Goal: Task Accomplishment & Management: Manage account settings

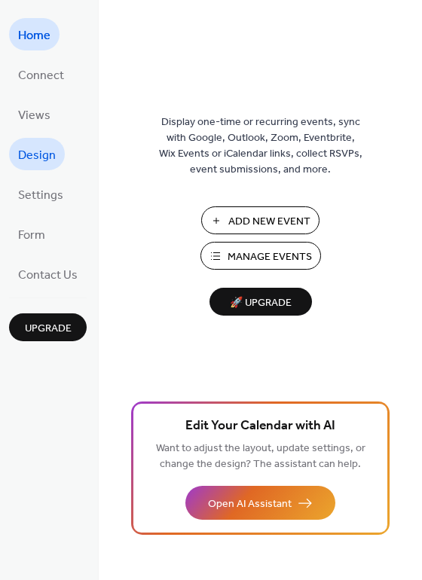
click at [30, 153] on span "Design" at bounding box center [37, 155] width 38 height 23
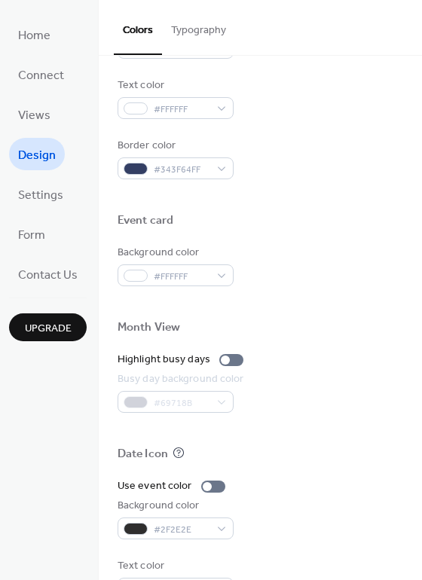
scroll to position [644, 0]
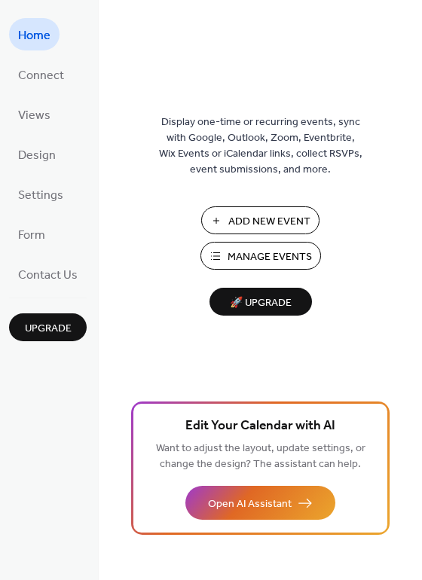
click at [248, 257] on span "Manage Events" at bounding box center [269, 257] width 84 height 16
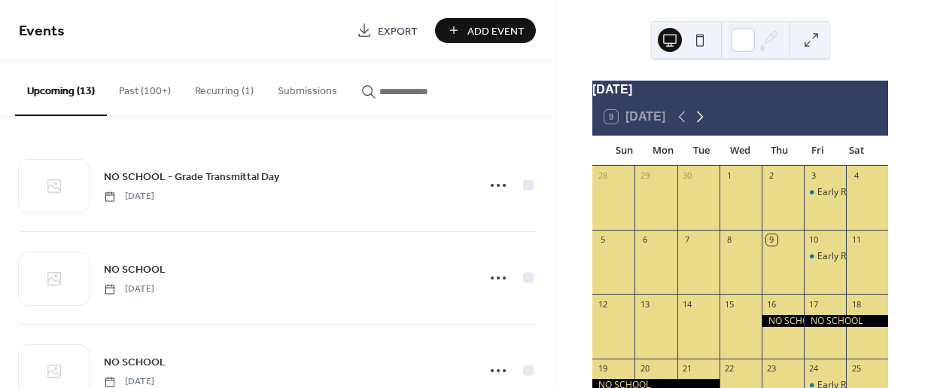
click at [702, 123] on icon at bounding box center [700, 117] width 18 height 18
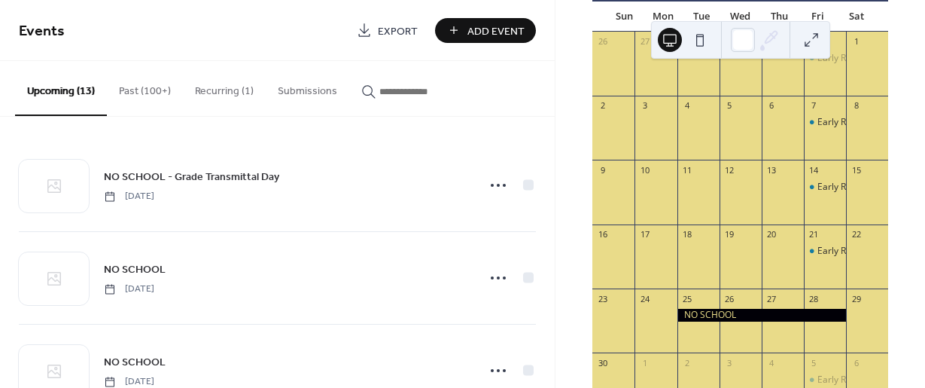
scroll to position [151, 0]
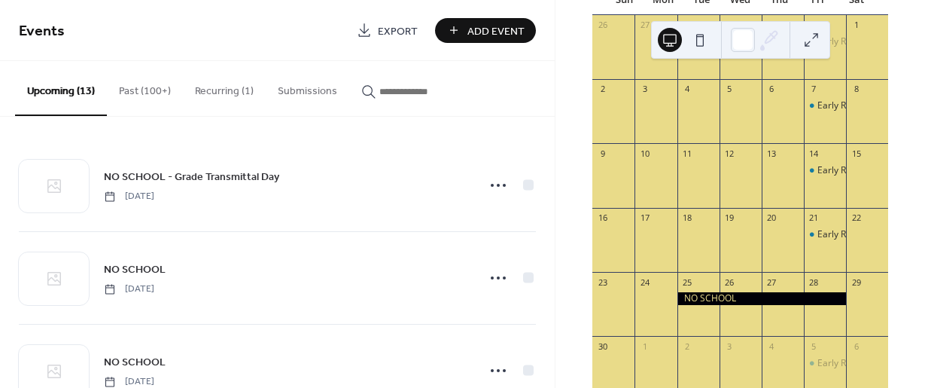
click at [701, 305] on div at bounding box center [762, 298] width 169 height 13
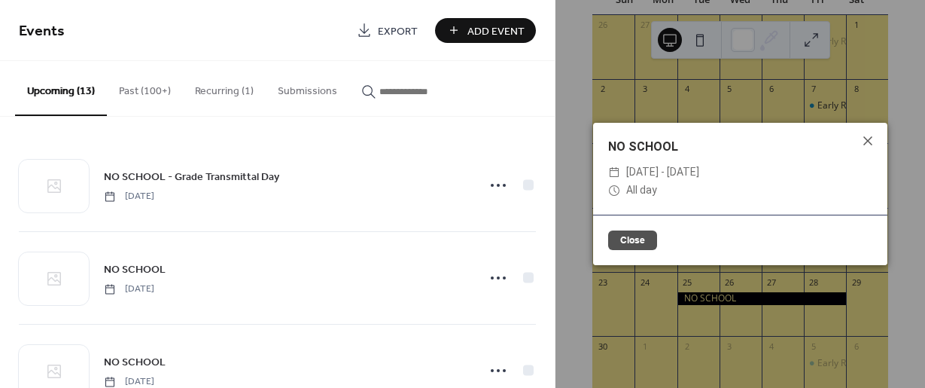
click at [660, 168] on span "[DATE] - [DATE]" at bounding box center [662, 172] width 73 height 18
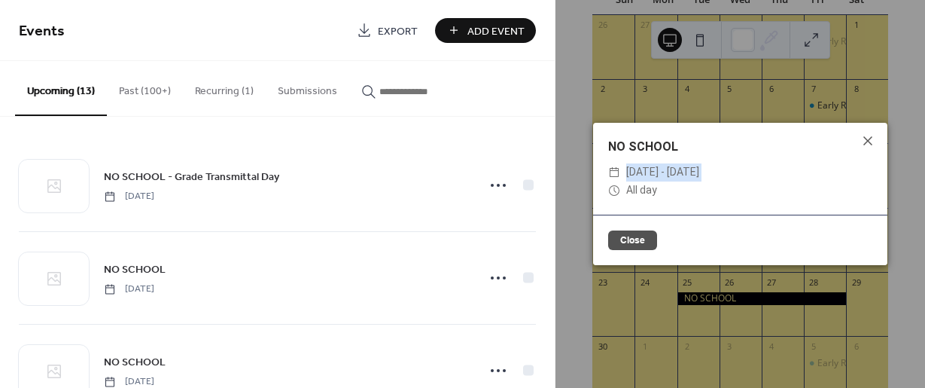
click at [660, 168] on span "[DATE] - [DATE]" at bounding box center [662, 172] width 73 height 18
click at [615, 173] on icon at bounding box center [614, 172] width 12 height 12
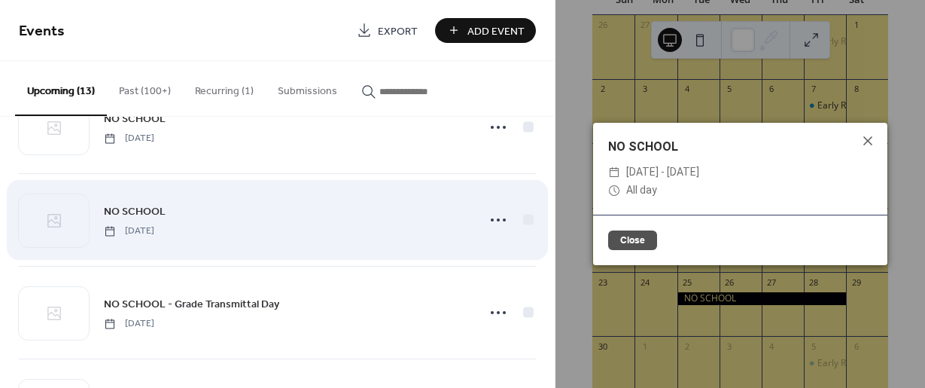
click at [195, 213] on div "NO SCHOOL [DATE]" at bounding box center [286, 220] width 364 height 34
click at [497, 221] on icon at bounding box center [498, 220] width 24 height 24
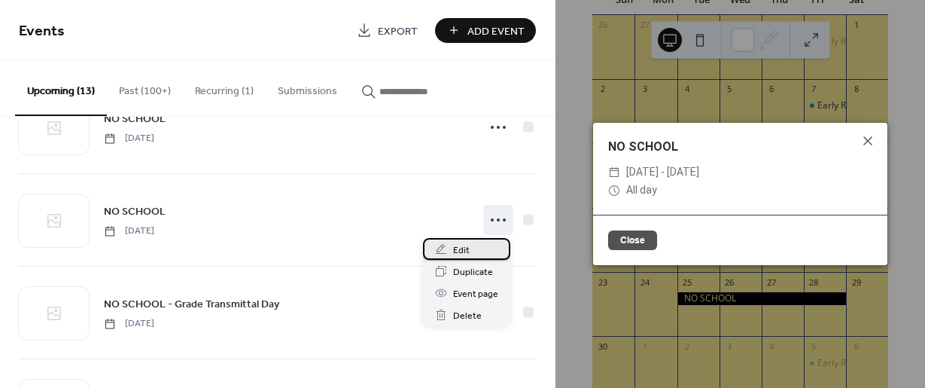
click at [458, 249] on span "Edit" at bounding box center [461, 250] width 17 height 16
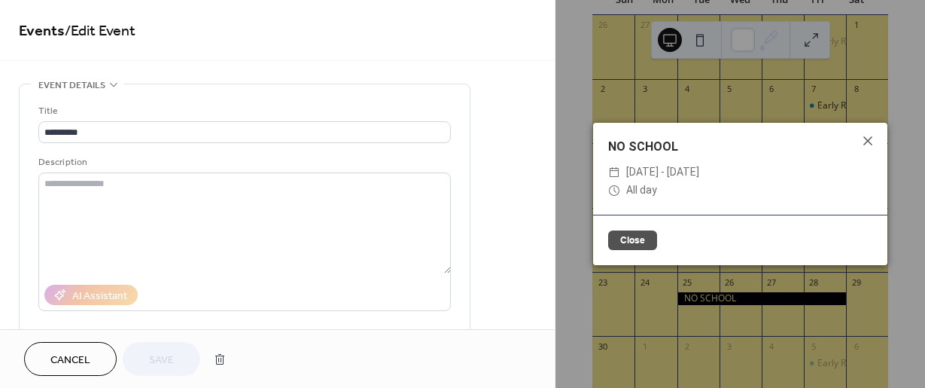
click at [89, 86] on span "Event details" at bounding box center [71, 86] width 67 height 16
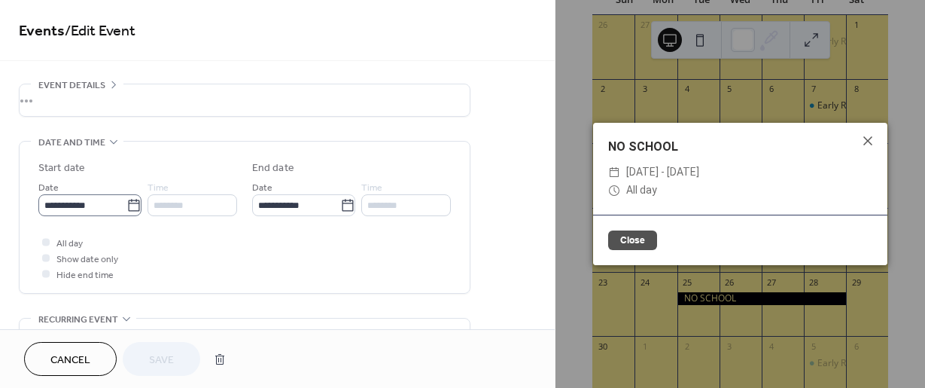
click at [129, 205] on icon at bounding box center [133, 205] width 15 height 15
click at [126, 205] on input "**********" at bounding box center [82, 205] width 88 height 22
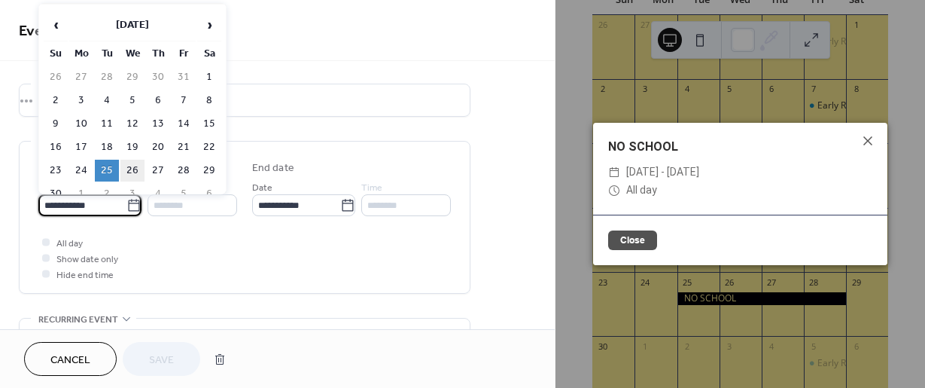
click at [128, 170] on td "26" at bounding box center [132, 171] width 24 height 22
type input "**********"
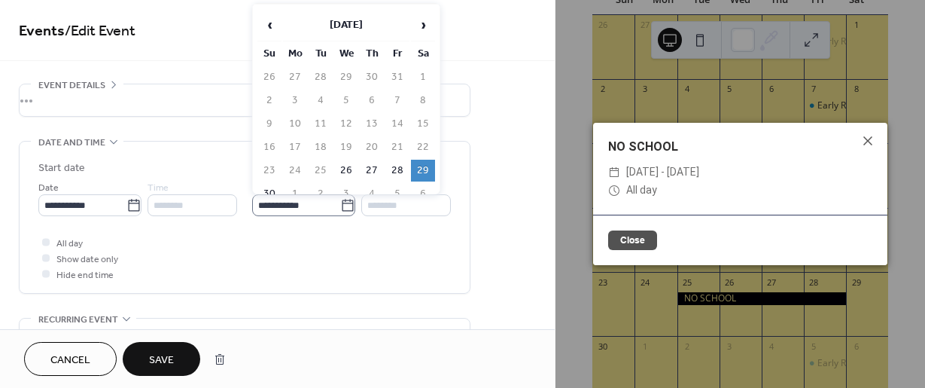
click at [340, 206] on icon at bounding box center [347, 205] width 15 height 15
click at [340, 206] on input "**********" at bounding box center [296, 205] width 88 height 22
click at [399, 169] on td "28" at bounding box center [397, 171] width 24 height 22
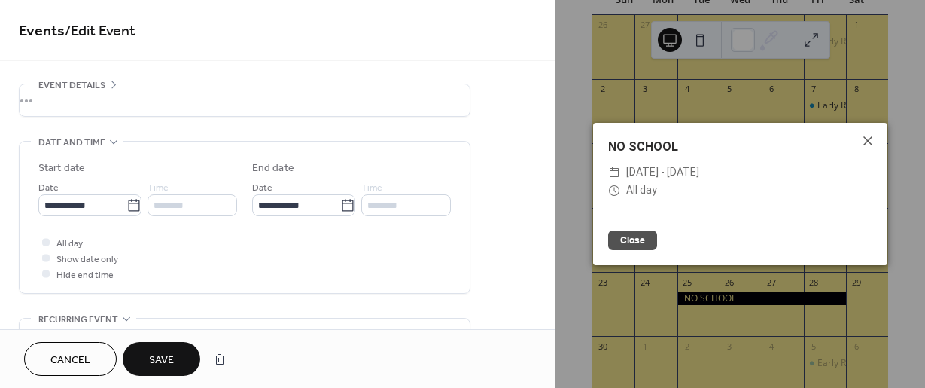
type input "**********"
click at [169, 364] on span "Save" at bounding box center [161, 360] width 25 height 16
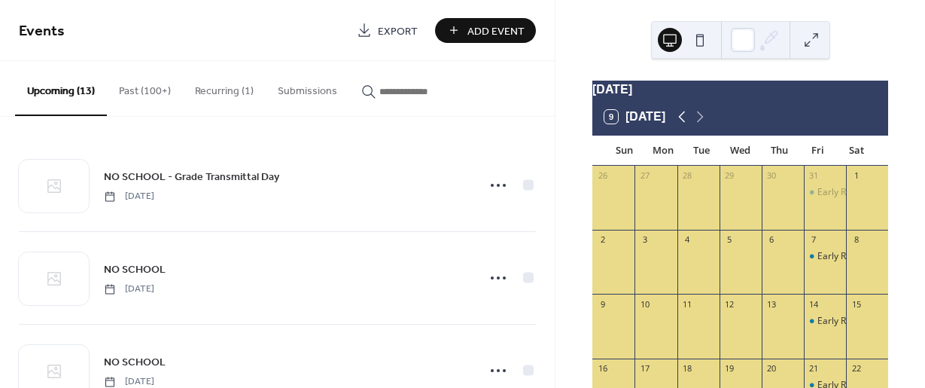
click at [681, 123] on icon at bounding box center [682, 116] width 7 height 11
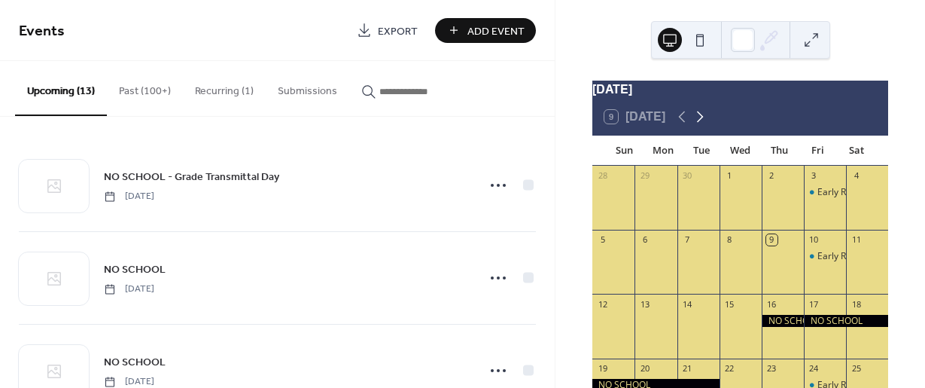
click at [697, 123] on icon at bounding box center [700, 117] width 18 height 18
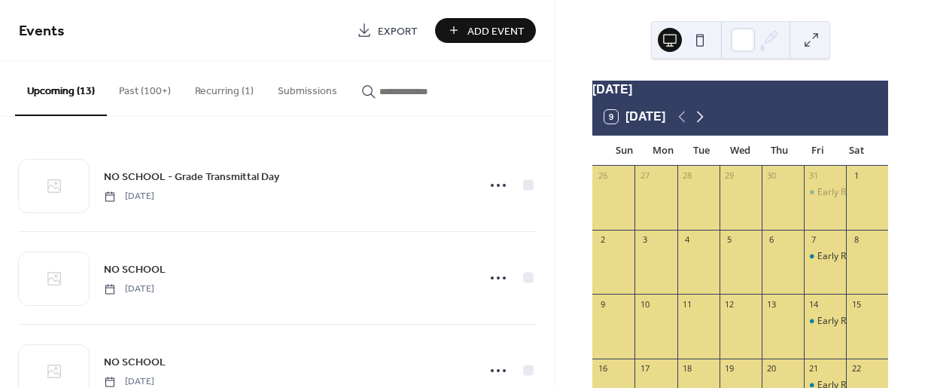
click at [696, 123] on icon at bounding box center [700, 117] width 18 height 18
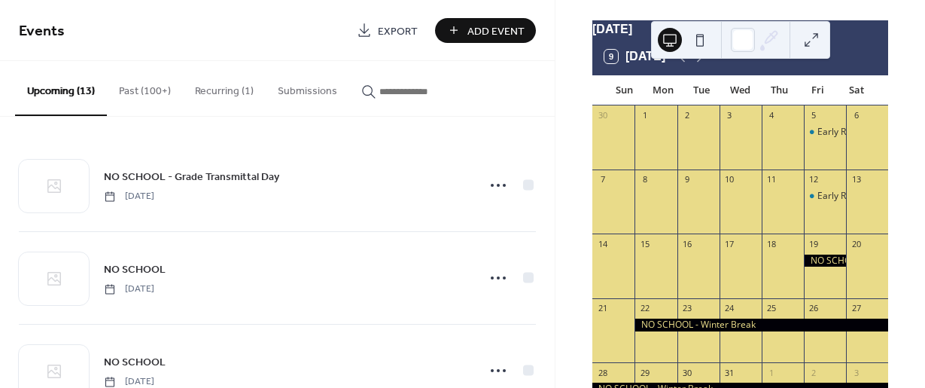
scroll to position [58, 0]
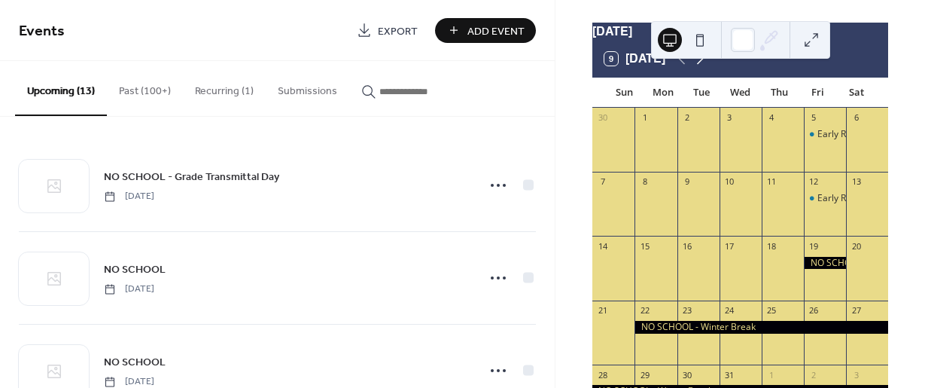
click at [702, 65] on icon at bounding box center [700, 58] width 7 height 11
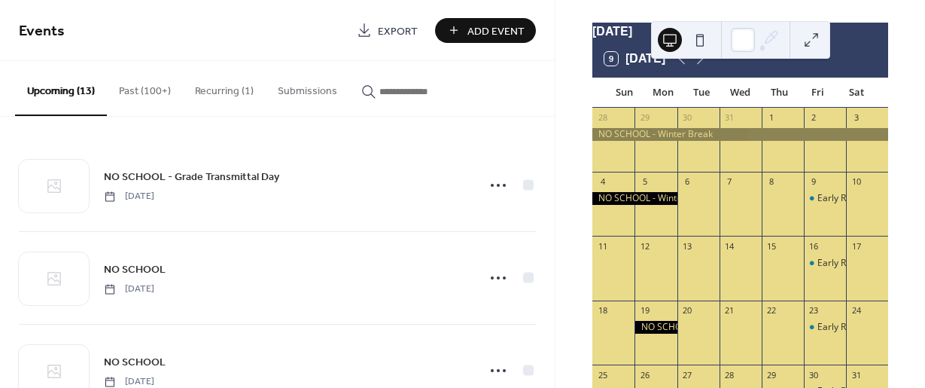
click at [660, 205] on div at bounding box center [635, 198] width 84 height 13
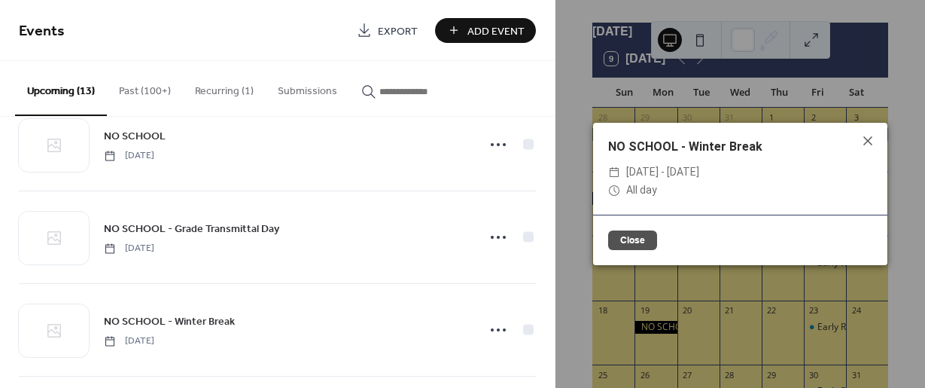
scroll to position [301, 0]
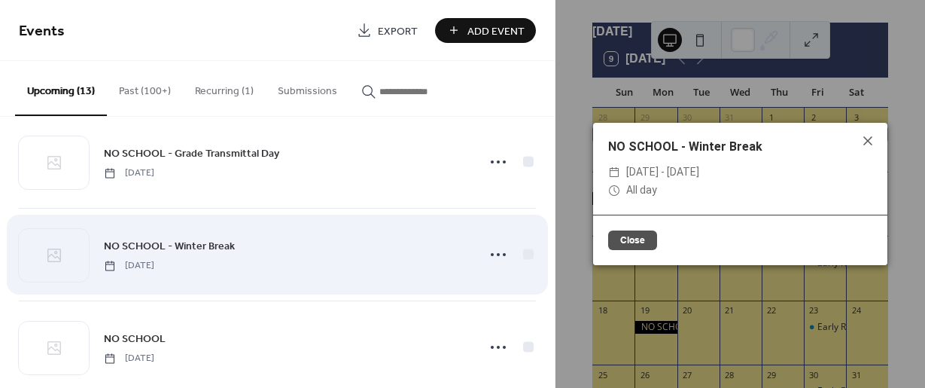
click at [197, 249] on span "NO SCHOOL - Winter Break" at bounding box center [169, 247] width 131 height 16
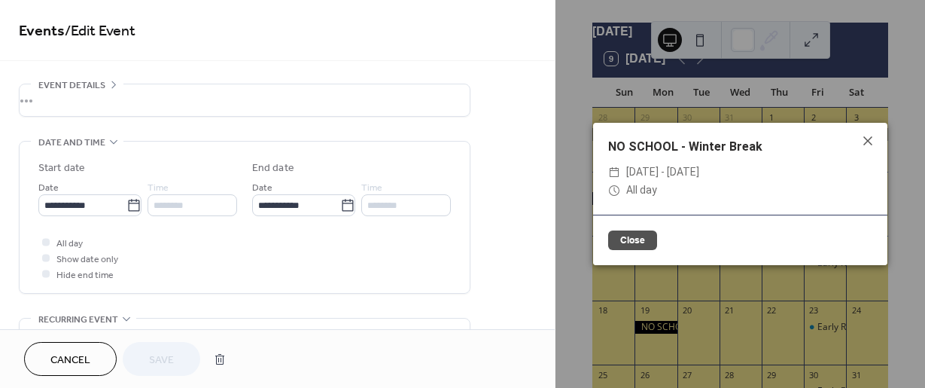
scroll to position [47, 0]
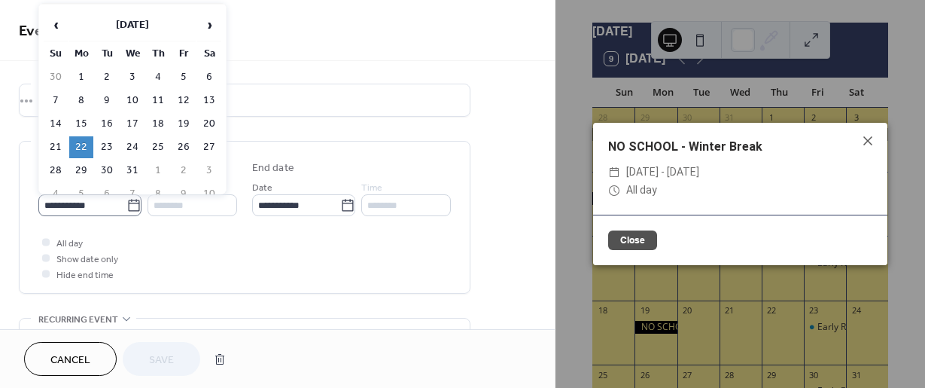
click at [133, 203] on icon at bounding box center [133, 205] width 15 height 15
click at [126, 203] on input "**********" at bounding box center [82, 205] width 88 height 22
click at [179, 123] on td "19" at bounding box center [184, 124] width 24 height 22
type input "**********"
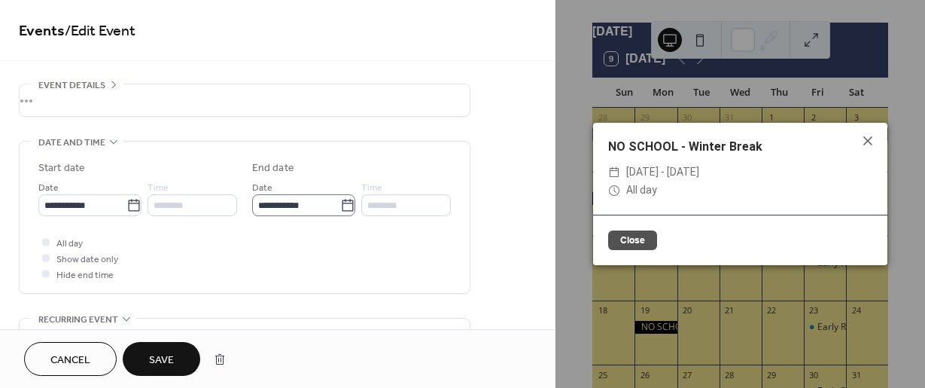
click at [345, 201] on icon at bounding box center [347, 205] width 11 height 12
click at [340, 201] on input "**********" at bounding box center [296, 205] width 88 height 22
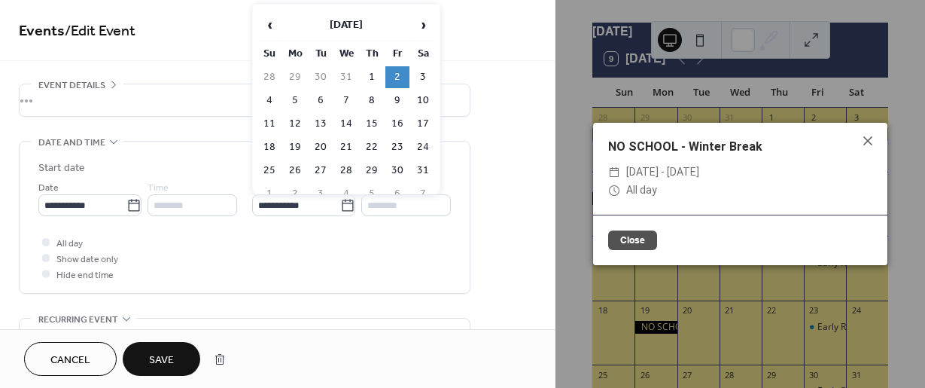
click at [399, 74] on td "2" at bounding box center [397, 77] width 24 height 22
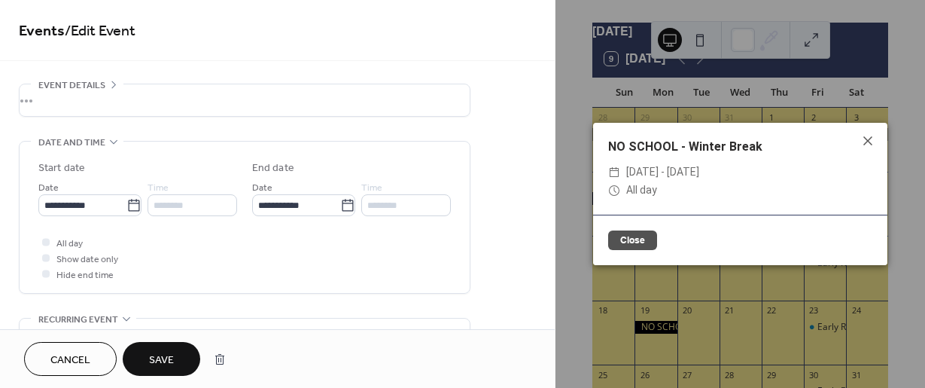
click at [164, 359] on span "Save" at bounding box center [161, 360] width 25 height 16
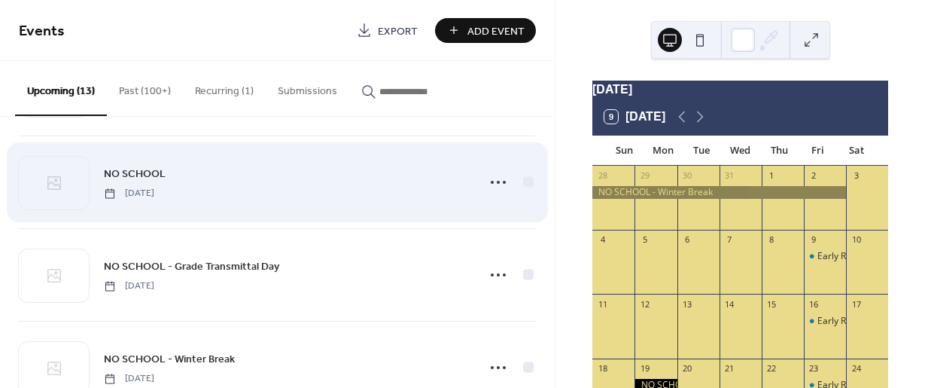
scroll to position [226, 0]
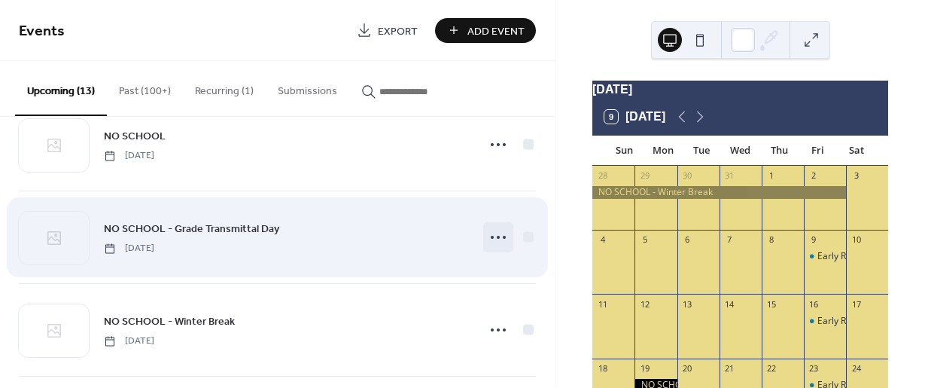
click at [495, 239] on icon at bounding box center [498, 237] width 24 height 24
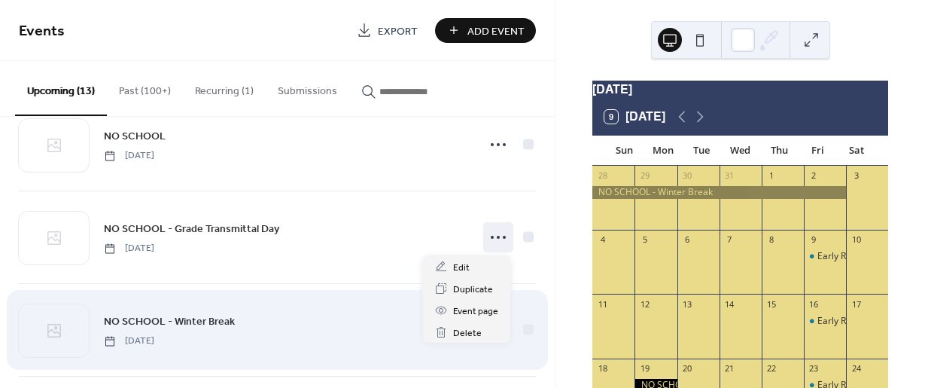
click at [280, 292] on div "NO SCHOOL - Winter Break [DATE]" at bounding box center [277, 330] width 517 height 92
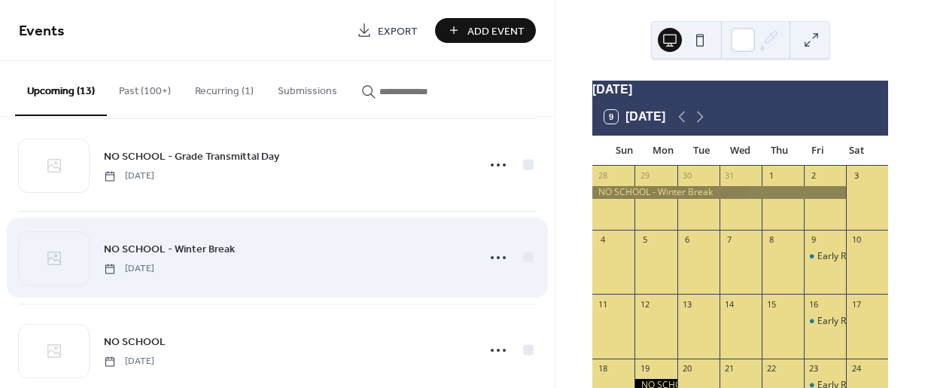
scroll to position [301, 0]
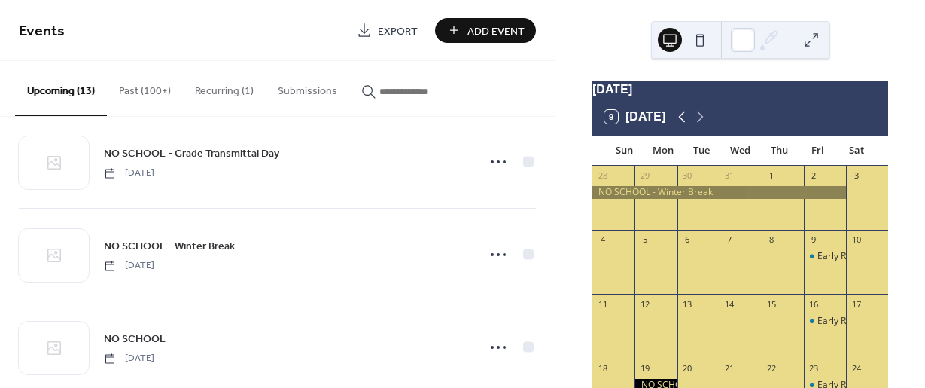
click at [678, 123] on icon at bounding box center [682, 117] width 18 height 18
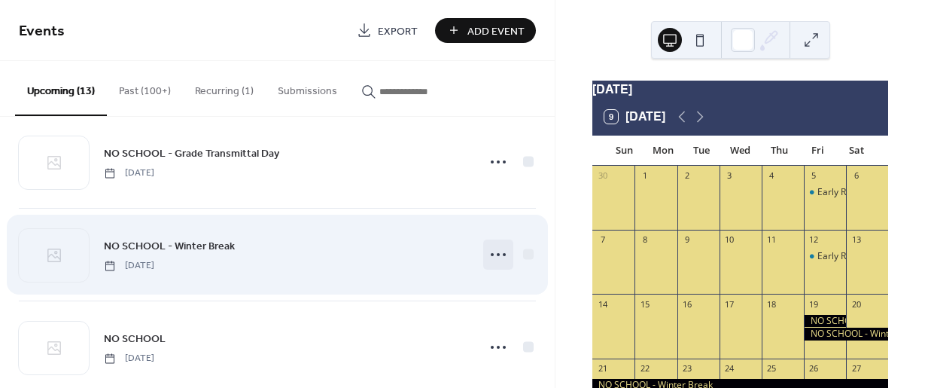
click at [497, 256] on icon at bounding box center [498, 254] width 24 height 24
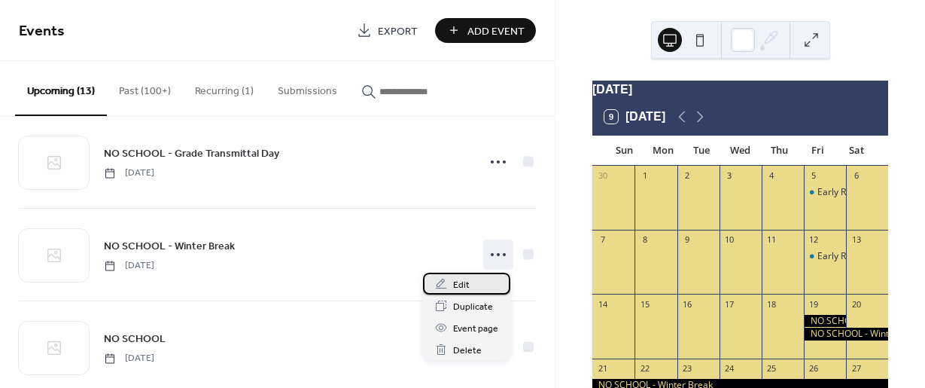
click at [466, 289] on span "Edit" at bounding box center [461, 285] width 17 height 16
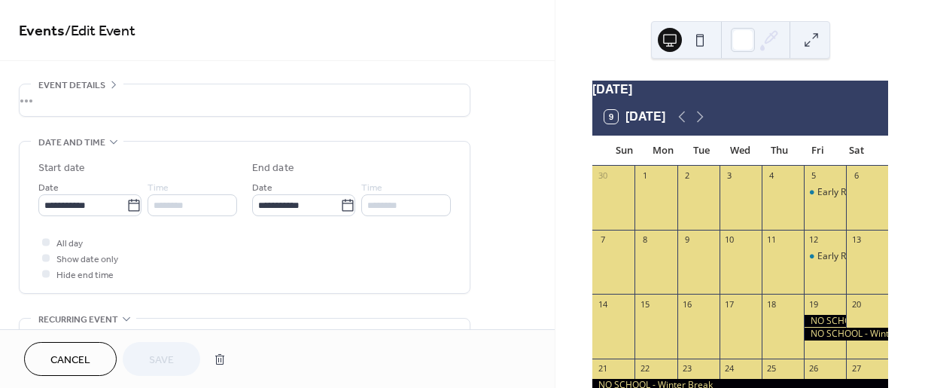
scroll to position [47, 0]
click at [131, 207] on icon at bounding box center [133, 205] width 15 height 15
click at [126, 207] on input "**********" at bounding box center [82, 205] width 88 height 22
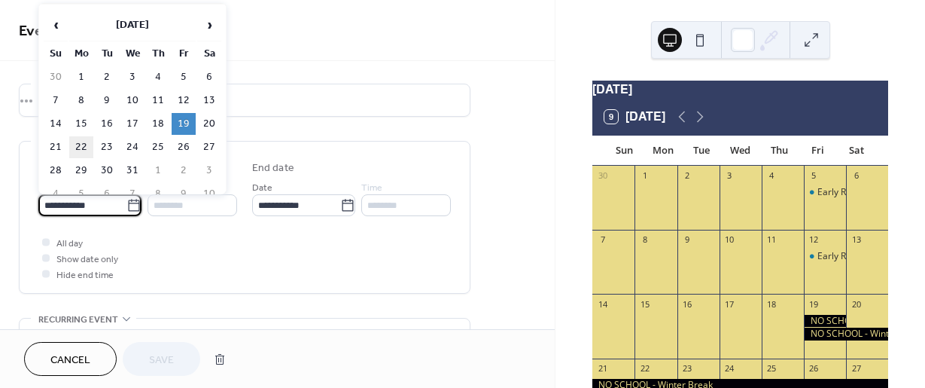
click at [85, 146] on td "22" at bounding box center [81, 147] width 24 height 22
type input "**********"
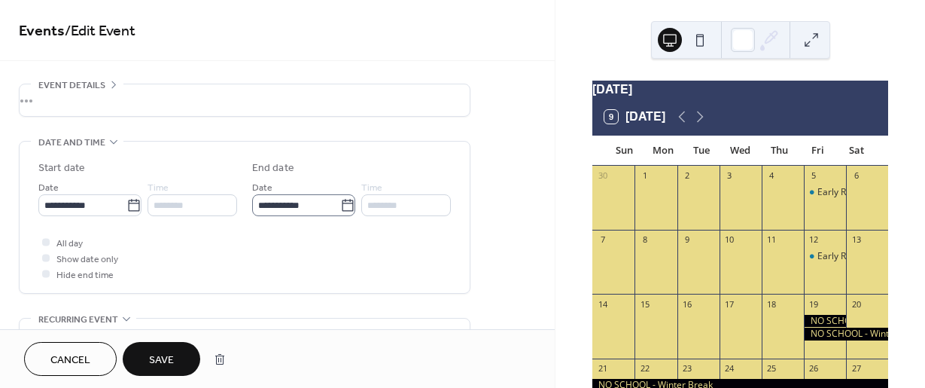
click at [346, 206] on icon at bounding box center [347, 205] width 15 height 15
click at [340, 206] on input "**********" at bounding box center [296, 205] width 88 height 22
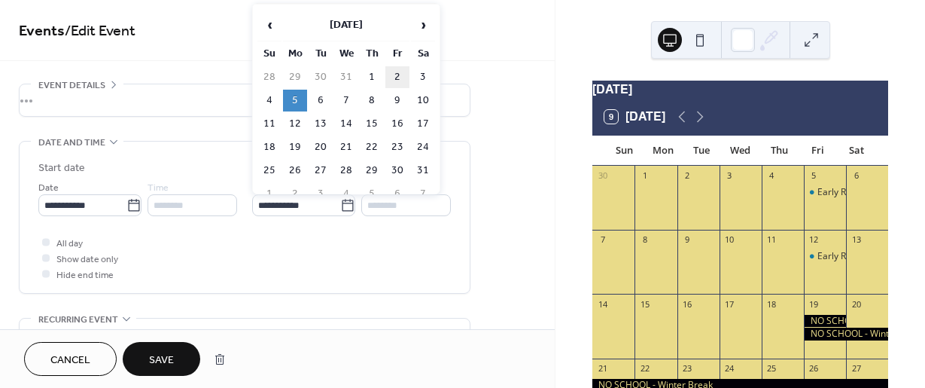
click at [402, 74] on td "2" at bounding box center [397, 77] width 24 height 22
type input "**********"
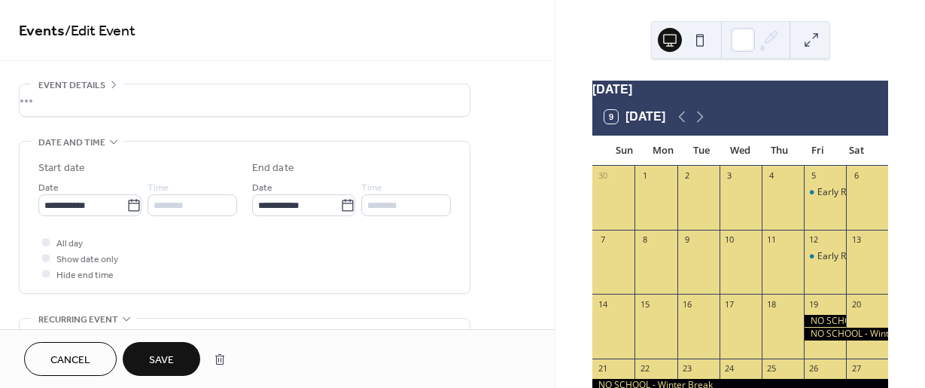
click at [136, 357] on button "Save" at bounding box center [162, 359] width 78 height 34
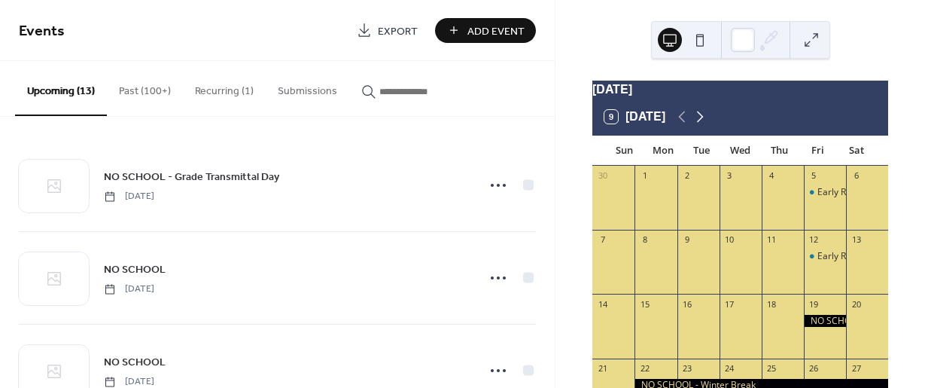
click at [700, 126] on icon at bounding box center [700, 117] width 18 height 18
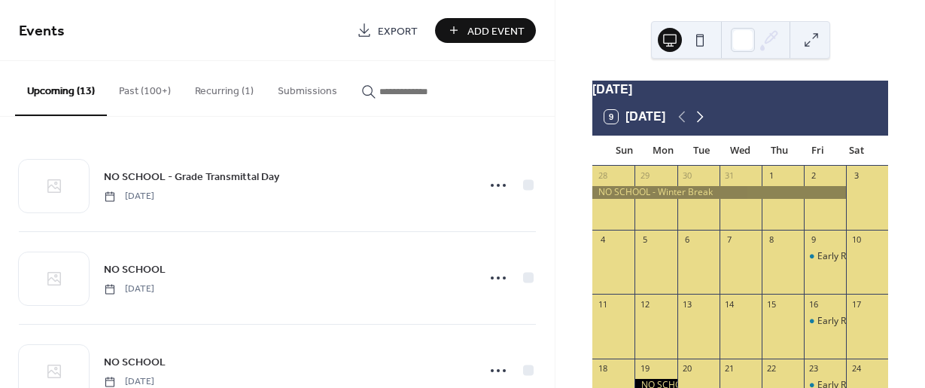
click at [702, 117] on icon at bounding box center [700, 117] width 18 height 18
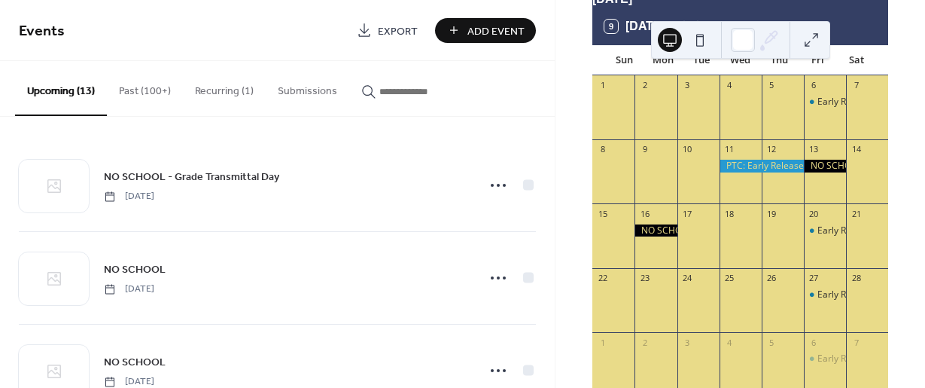
scroll to position [58, 0]
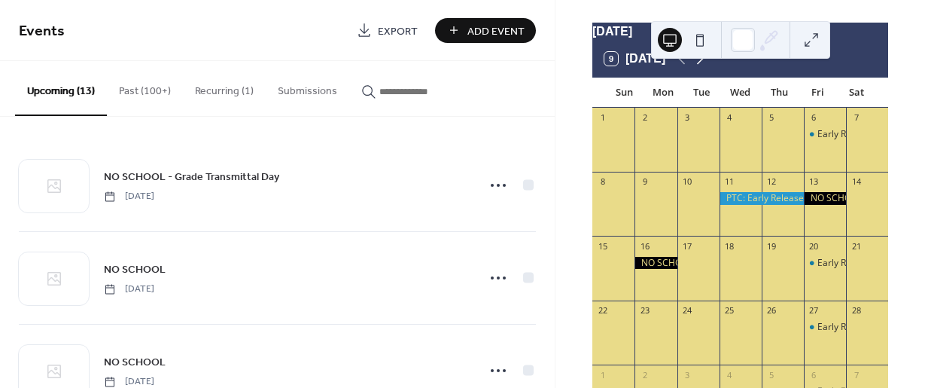
click at [697, 68] on icon at bounding box center [700, 59] width 18 height 18
click at [698, 68] on icon at bounding box center [700, 59] width 18 height 18
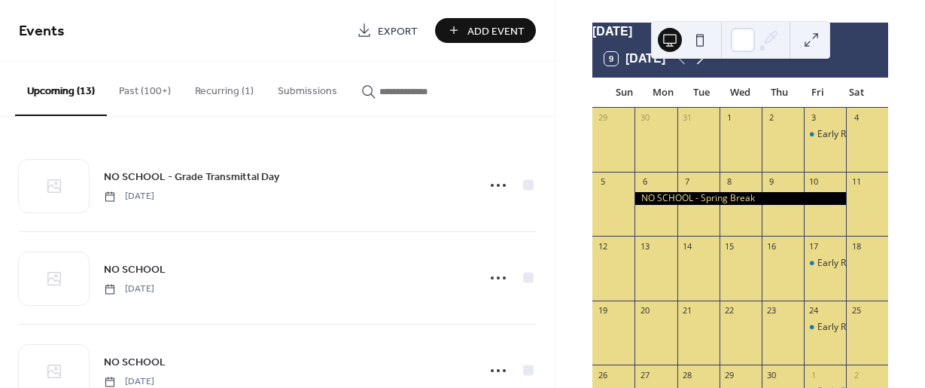
click at [705, 68] on icon at bounding box center [700, 59] width 18 height 18
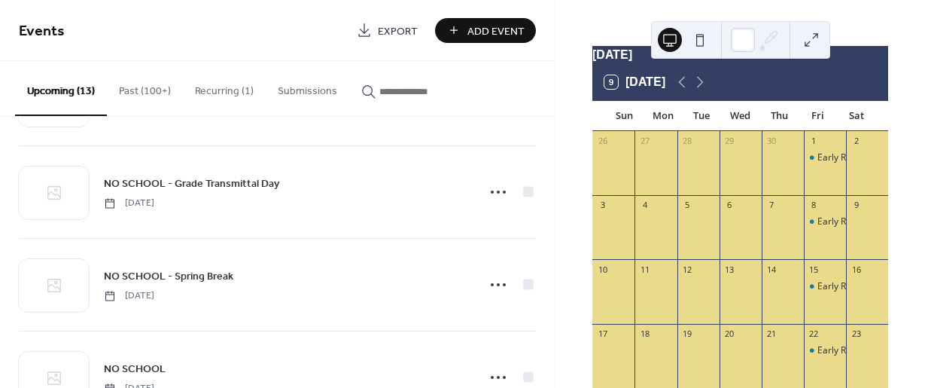
scroll to position [0, 0]
